Goal: Task Accomplishment & Management: Manage account settings

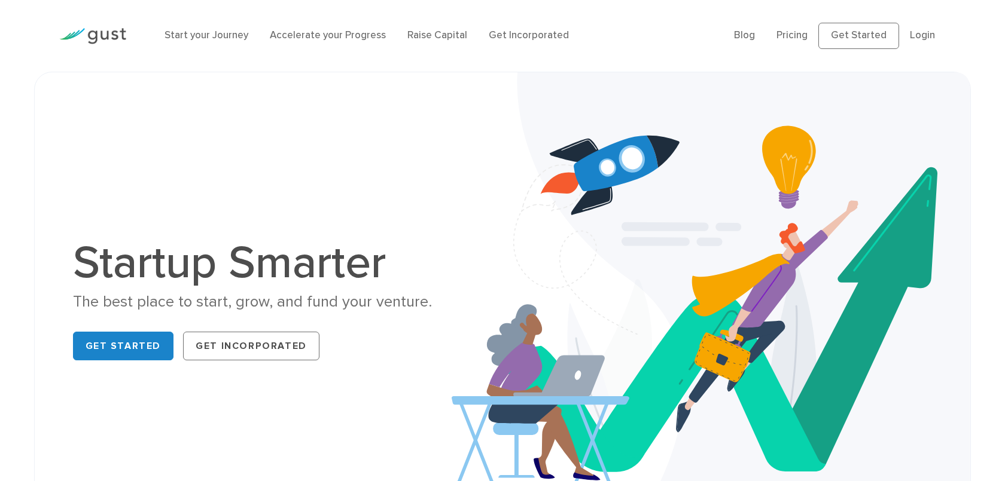
drag, startPoint x: 0, startPoint y: 0, endPoint x: 920, endPoint y: 44, distance: 921.4
click at [920, 44] on ul "Blog FAQ Pricing Get Started Login Login" at bounding box center [840, 36] width 212 height 26
click at [925, 30] on link "Login" at bounding box center [922, 35] width 25 height 12
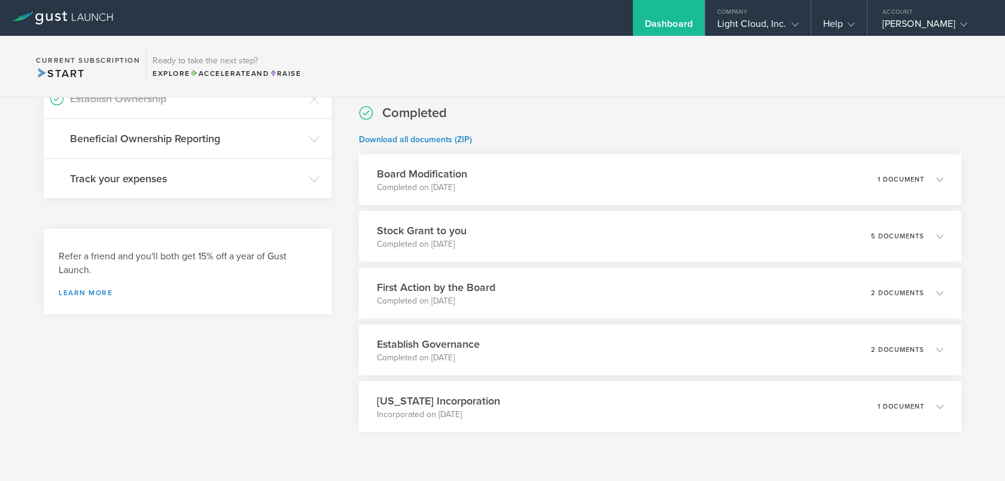
scroll to position [279, 0]
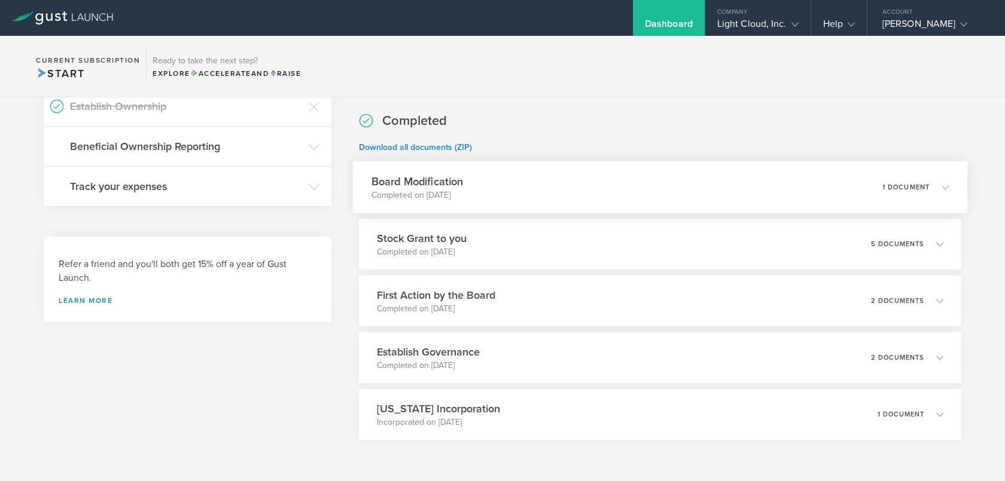
click at [939, 188] on icon at bounding box center [939, 187] width 20 height 11
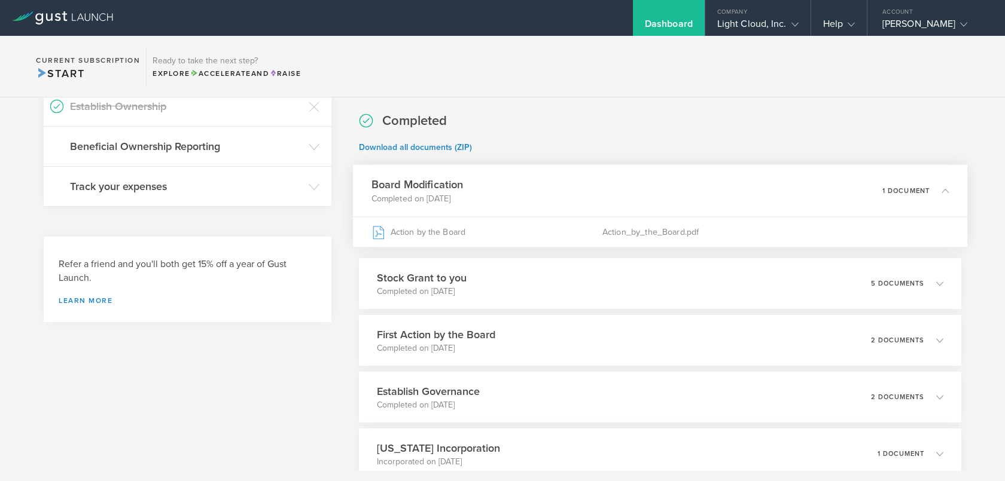
click at [940, 188] on icon at bounding box center [939, 190] width 20 height 11
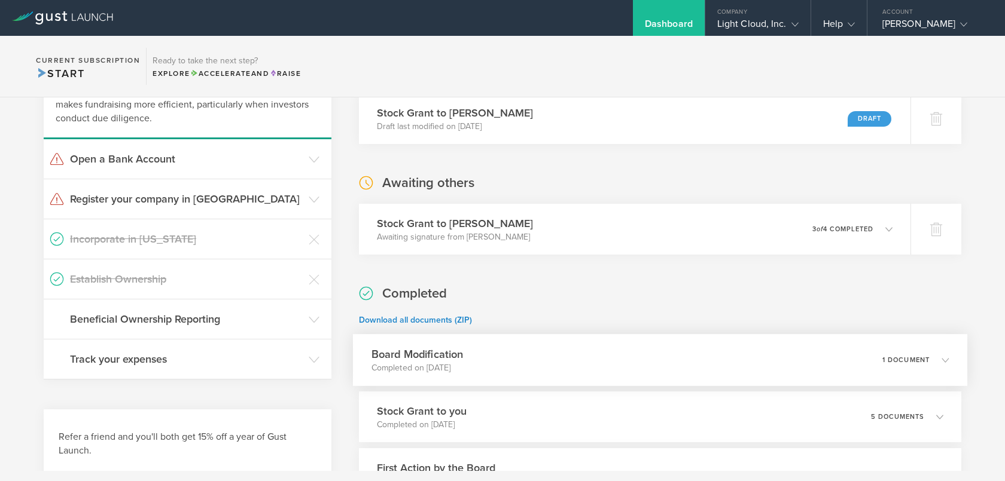
scroll to position [96, 0]
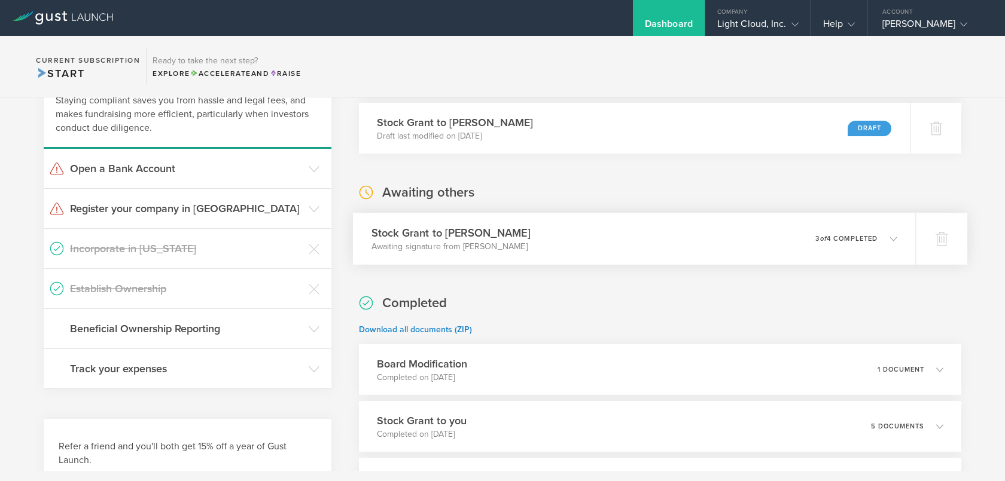
click at [718, 234] on div "Stock Grant to Alexis Ungerer Awaiting signature from Alexis Ungerer 0 undelive…" at bounding box center [634, 239] width 563 height 52
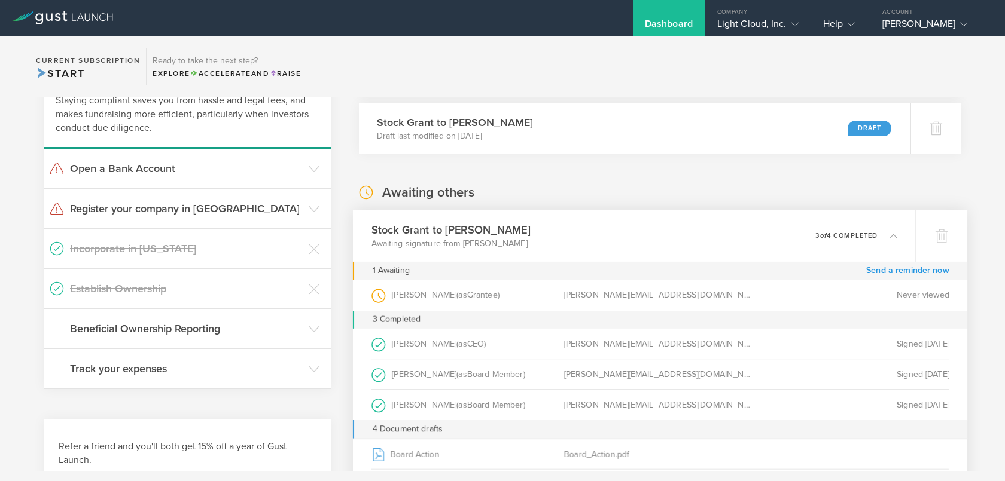
click at [876, 273] on link "Send a reminder now" at bounding box center [907, 271] width 83 height 19
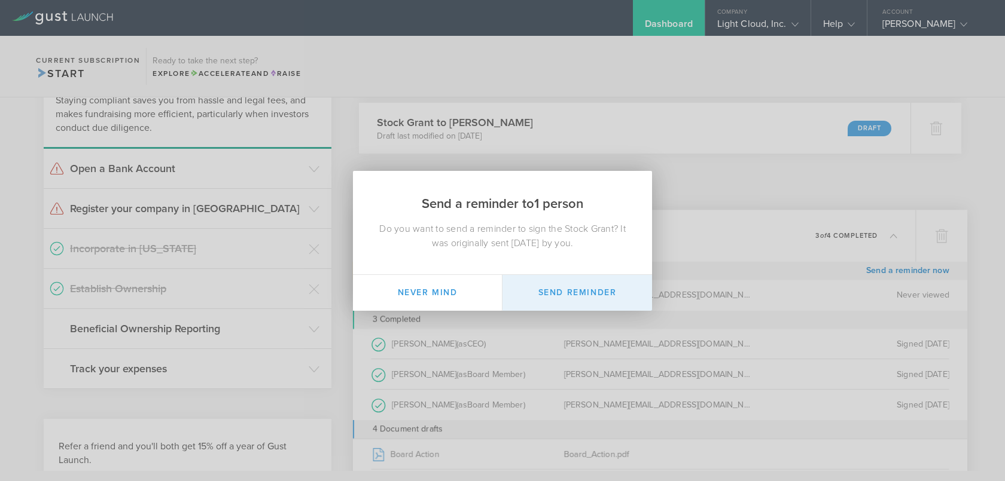
click at [623, 282] on button "Send Reminder" at bounding box center [577, 293] width 150 height 36
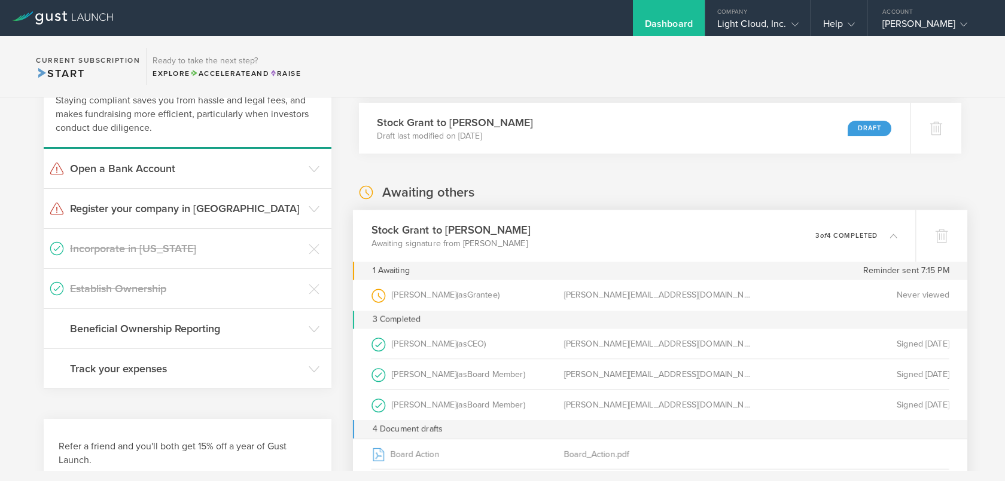
click at [399, 295] on div "Alexis Ungerer (as Grantee )" at bounding box center [467, 295] width 193 height 30
click at [723, 295] on div "alexis@light-cloud.com" at bounding box center [659, 295] width 193 height 30
drag, startPoint x: 723, startPoint y: 295, endPoint x: 723, endPoint y: 245, distance: 49.6
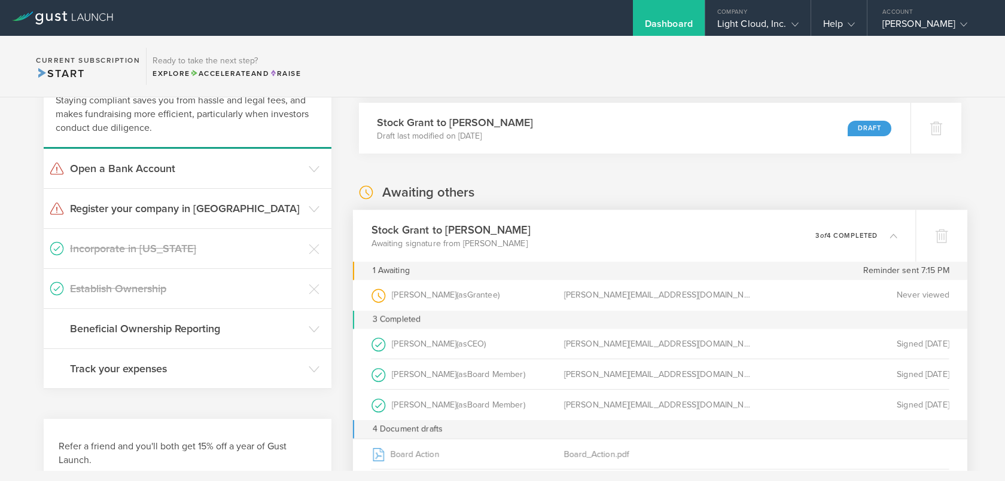
click at [723, 245] on div "Stock Grant to Alexis Ungerer Awaiting signature from Alexis Ungerer 0 undelive…" at bounding box center [660, 385] width 614 height 351
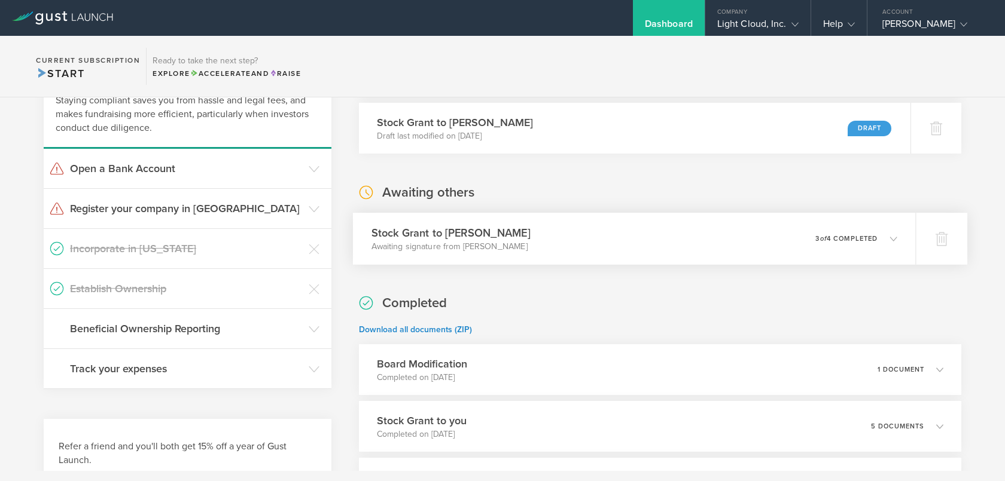
click at [723, 245] on div "Stock Grant to Alexis Ungerer Awaiting signature from Alexis Ungerer 0 undelive…" at bounding box center [634, 239] width 563 height 52
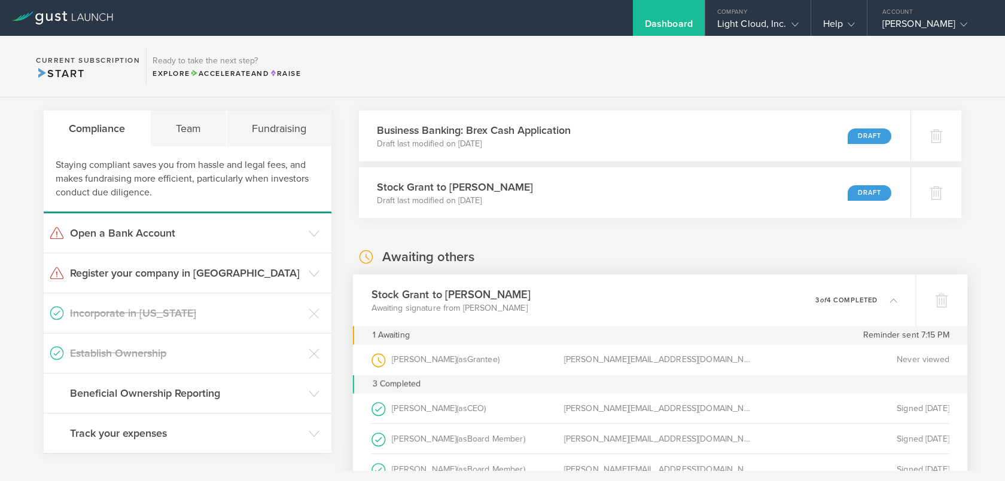
scroll to position [0, 0]
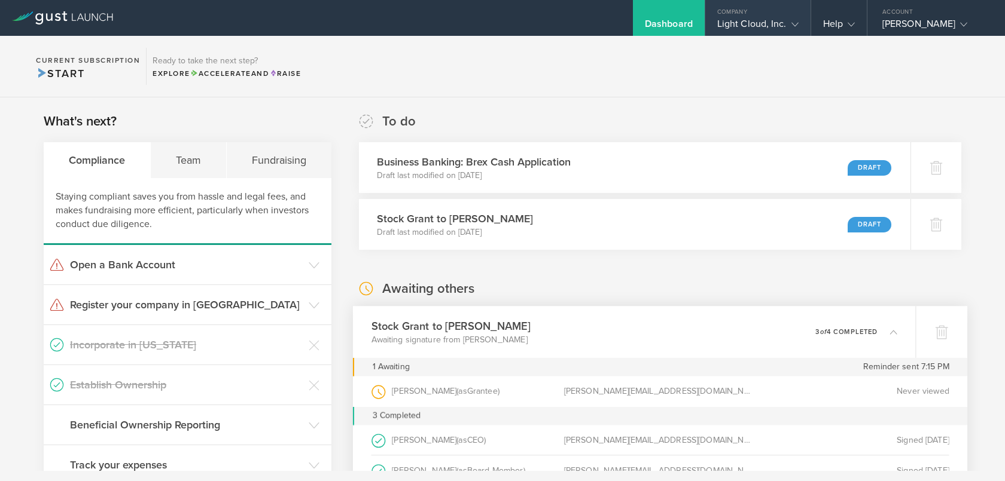
click at [760, 25] on div "Light Cloud, Inc." at bounding box center [757, 27] width 81 height 18
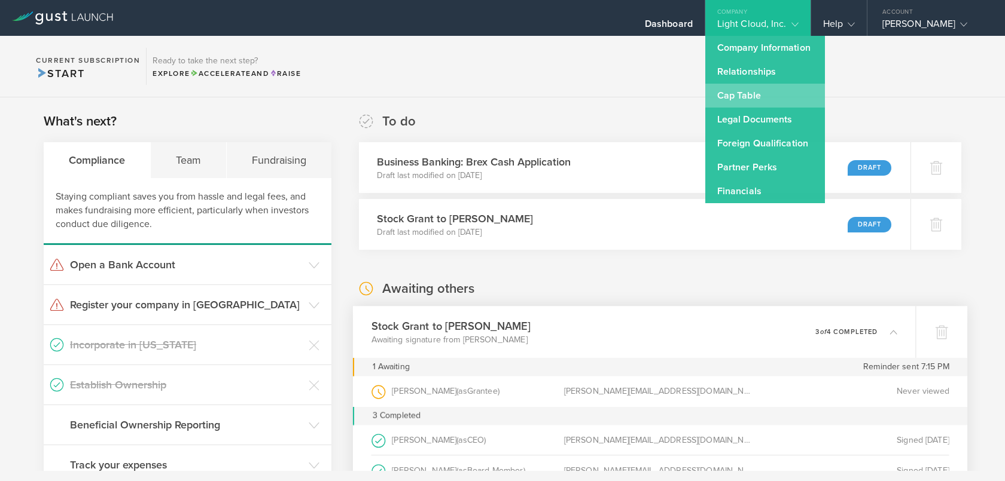
click at [733, 99] on link "Cap Table" at bounding box center [765, 96] width 120 height 24
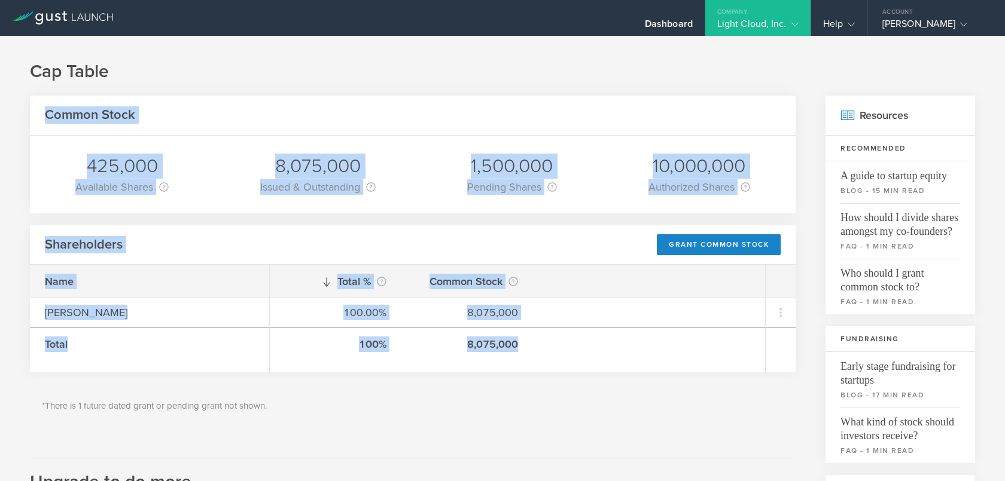
drag, startPoint x: 871, startPoint y: 71, endPoint x: 800, endPoint y: 335, distance: 273.3
click at [801, 335] on div "Cap Table Common Stock 425,000 Available Shares This is the number of shares th…" at bounding box center [502, 452] width 1005 height 832
click at [800, 335] on div "Common Stock 425,000 Available Shares This is the number of shares that the com…" at bounding box center [502, 467] width 945 height 742
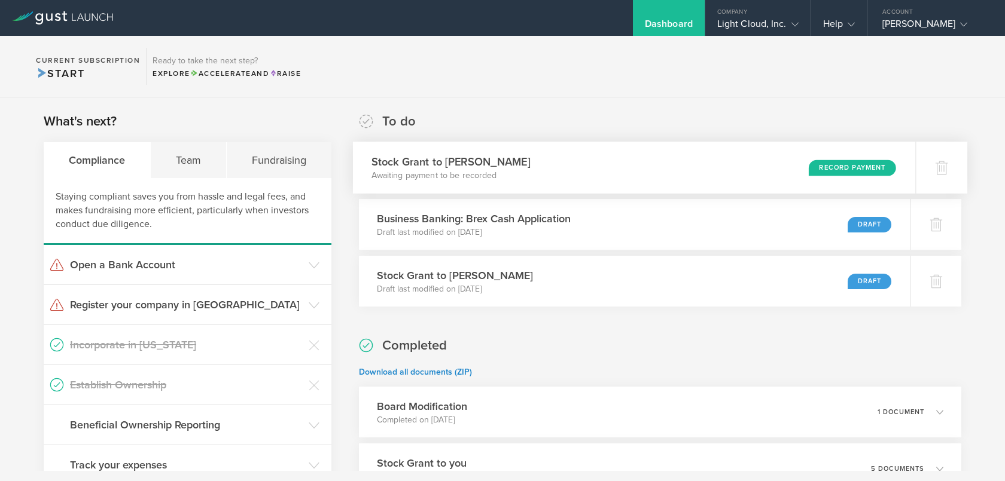
click at [726, 174] on div "Stock [PERSON_NAME] to [PERSON_NAME] Awaiting payment to be recorded Record Pay…" at bounding box center [634, 168] width 563 height 52
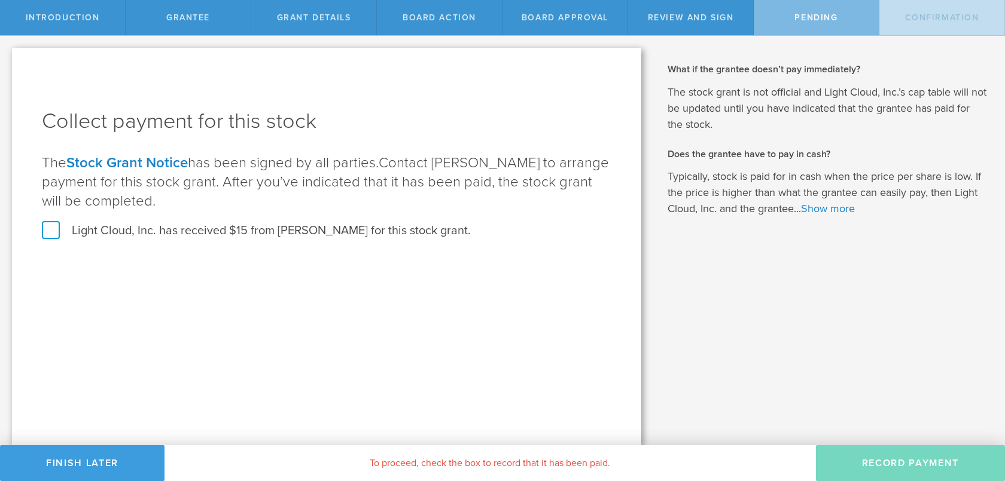
click at [66, 233] on label "Light Cloud, Inc. has received $15 from Alexis Ungerer for this stock grant." at bounding box center [256, 231] width 429 height 16
click at [0, 0] on input "Light Cloud, Inc. has received $15 from Alexis Ungerer for this stock grant." at bounding box center [0, 0] width 0 height 0
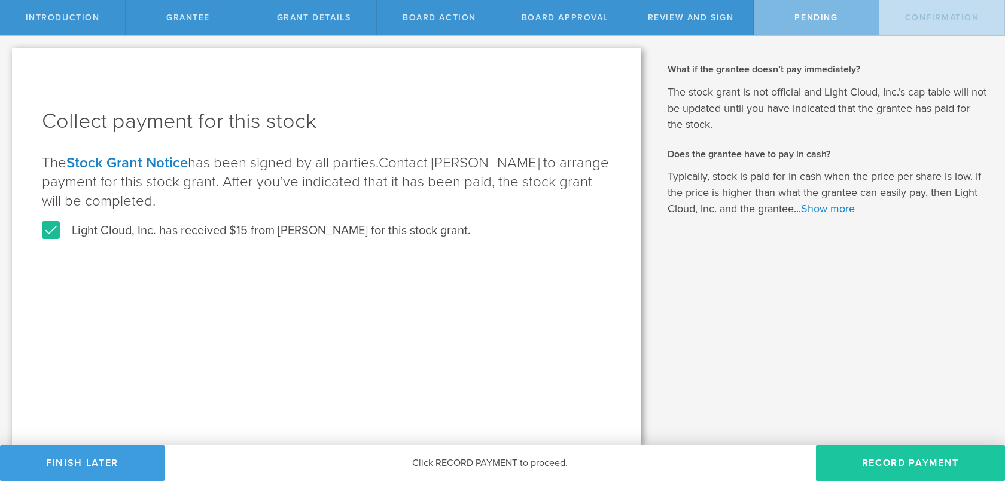
click at [853, 465] on button "Record Payment" at bounding box center [910, 464] width 189 height 36
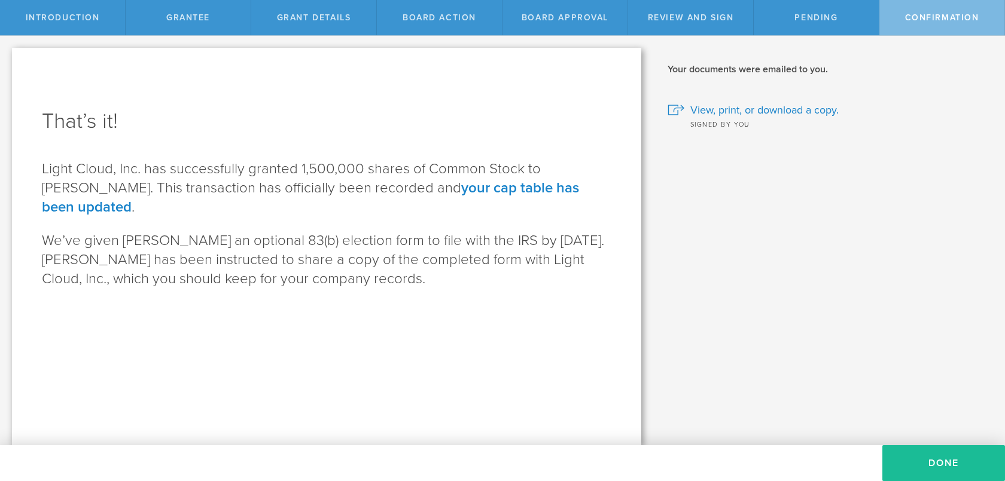
click at [478, 185] on link "your cap table has been updated" at bounding box center [310, 197] width 537 height 36
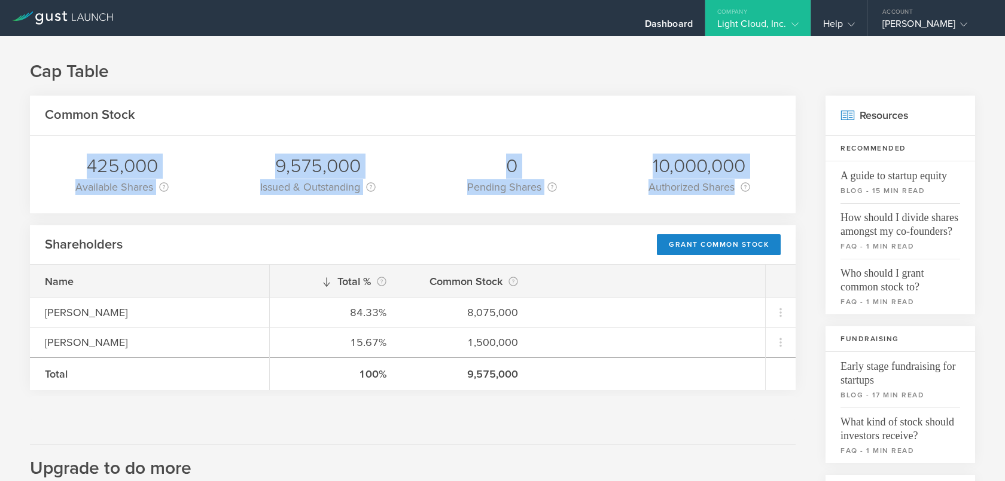
drag, startPoint x: 761, startPoint y: 194, endPoint x: 734, endPoint y: 124, distance: 75.0
click at [734, 124] on div "Common Stock 425,000 Available Shares This is the number of shares that the com…" at bounding box center [412, 155] width 765 height 118
click at [734, 124] on div "Common Stock" at bounding box center [412, 116] width 765 height 40
